Goal: Use online tool/utility: Utilize a website feature to perform a specific function

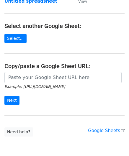
scroll to position [59, 0]
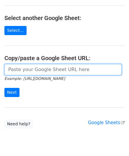
click at [29, 69] on input "url" at bounding box center [62, 69] width 117 height 11
paste input "https://docs.google.com/spreadsheets/d/1bRSAEWKQ6FwrblUgOK5A92uX1rgrTzwFMcjCAt2…"
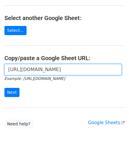
scroll to position [0, 131]
type input "https://docs.google.com/spreadsheets/d/1bRSAEWKQ6FwrblUgOK5A92uX1rgrTzwFMcjCAt2…"
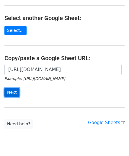
click at [15, 91] on input "Next" at bounding box center [11, 92] width 15 height 9
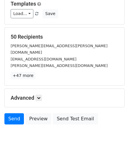
scroll to position [72, 0]
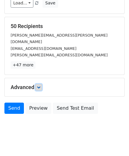
click at [38, 84] on link at bounding box center [38, 87] width 6 height 6
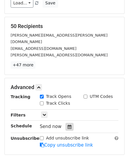
click at [67, 124] on icon at bounding box center [69, 126] width 4 height 4
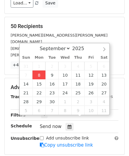
type input "[DATE] 12:00"
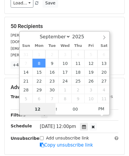
paste input "Hour"
type input "2"
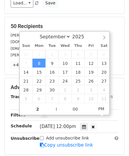
type input "[DATE] 14:00"
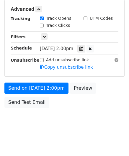
scroll to position [143, 0]
